Goal: Transaction & Acquisition: Purchase product/service

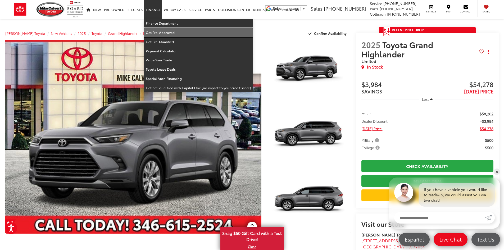
click at [164, 32] on link "Get Pre-Approved" at bounding box center [198, 32] width 108 height 9
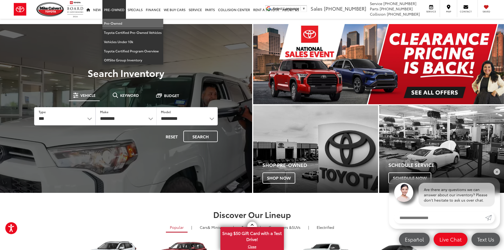
click at [112, 24] on link "Pre-Owned" at bounding box center [132, 23] width 61 height 9
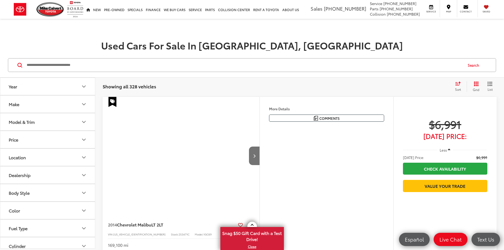
click at [107, 69] on input "Search by Make, Model, or Keyword" at bounding box center [244, 65] width 437 height 13
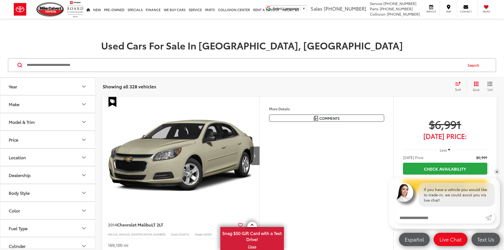
paste input "*******"
type input "*******"
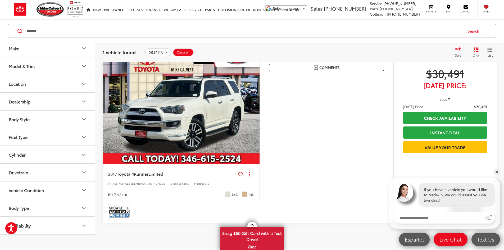
scroll to position [53, 0]
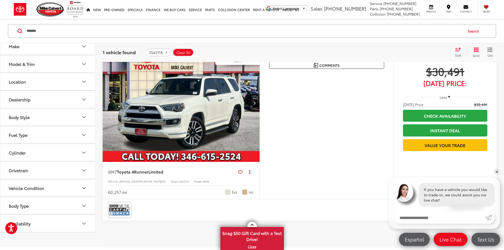
click at [260, 122] on img "2017 Toyota 4Runner Limited 0" at bounding box center [181, 103] width 158 height 118
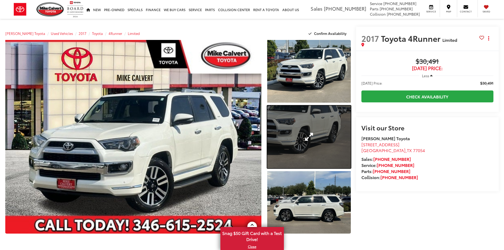
click at [285, 136] on link "Expand Photo 2" at bounding box center [309, 137] width 84 height 63
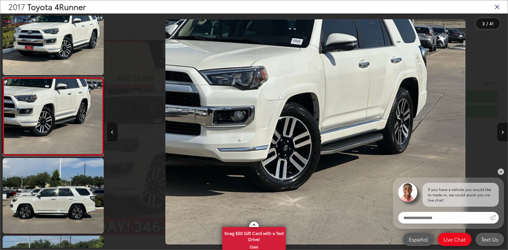
scroll to position [0, 801]
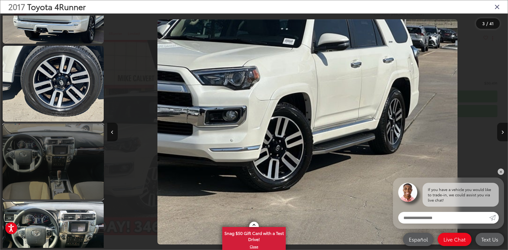
click at [62, 188] on link at bounding box center [53, 162] width 101 height 76
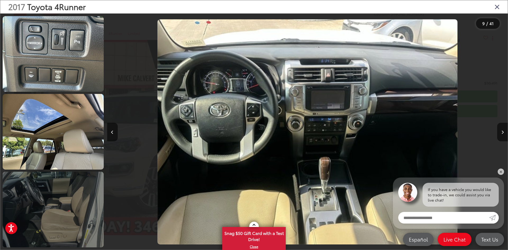
scroll to position [1487, 0]
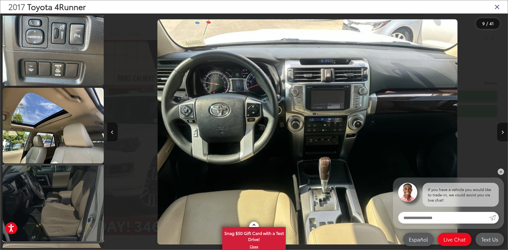
click at [54, 221] on link at bounding box center [53, 204] width 101 height 76
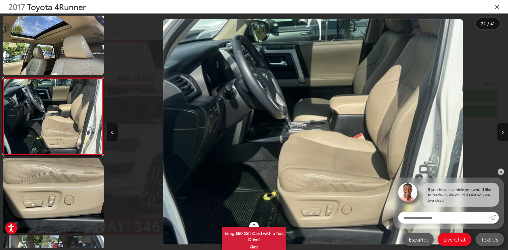
scroll to position [0, 8414]
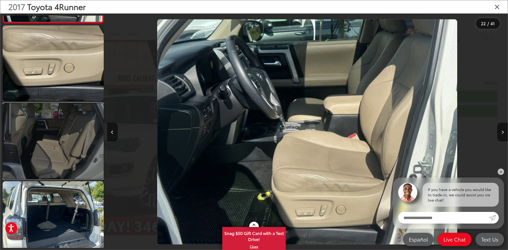
click at [73, 135] on link at bounding box center [53, 141] width 101 height 76
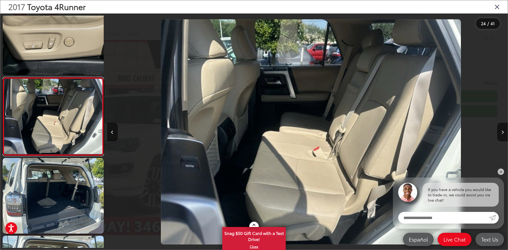
scroll to position [0, 9215]
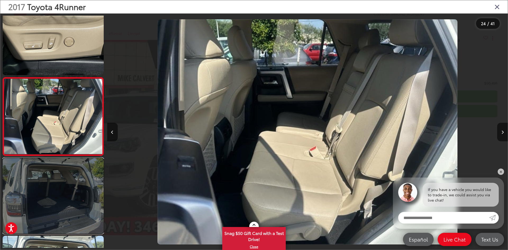
click at [66, 199] on link at bounding box center [53, 196] width 101 height 76
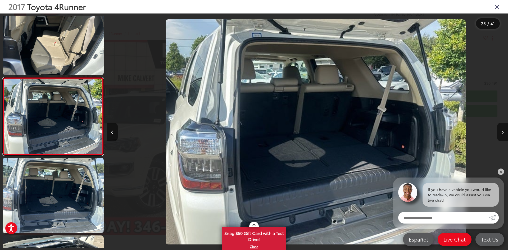
scroll to position [0, 0]
